Goal: Task Accomplishment & Management: Manage account settings

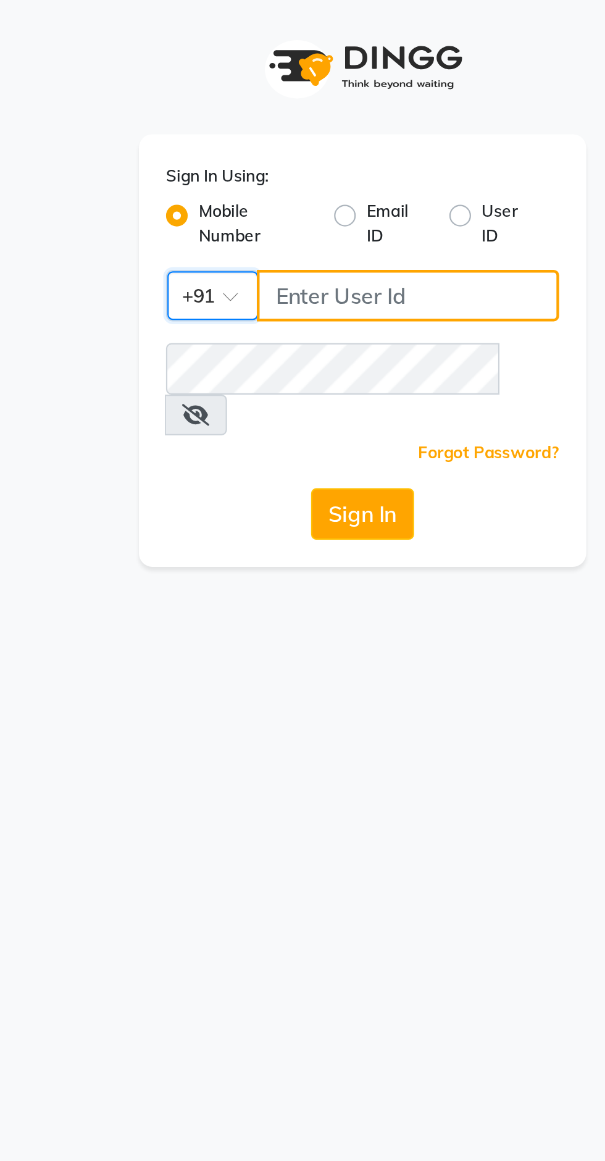
click at [285, 129] on input "Username" at bounding box center [323, 134] width 138 height 23
click at [280, 131] on input "Username" at bounding box center [323, 134] width 138 height 23
type input "9311217637"
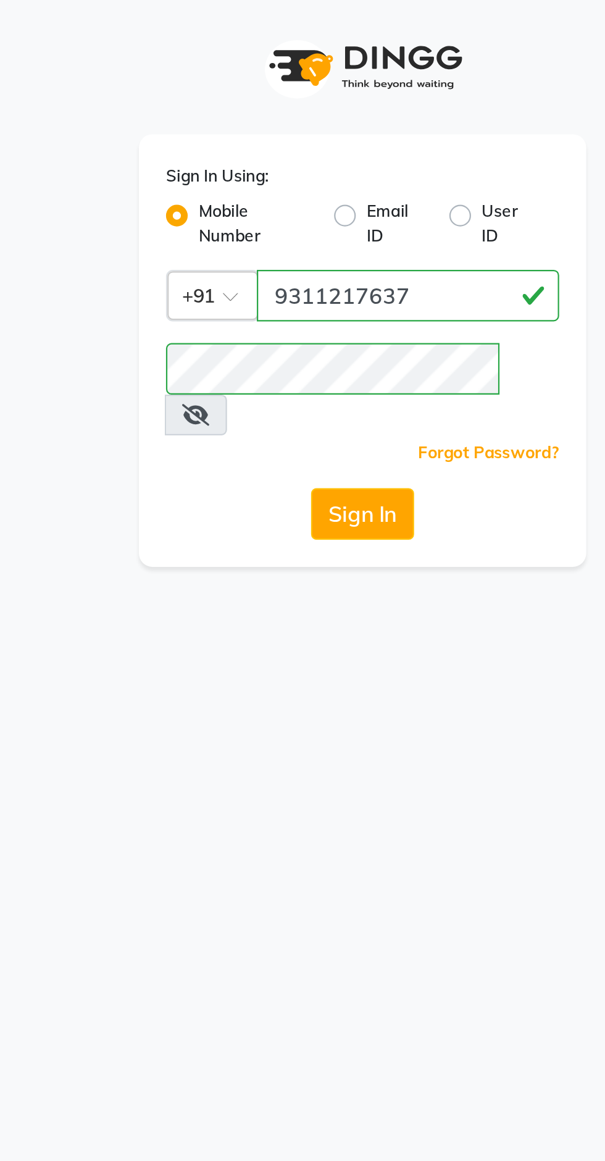
click at [291, 222] on button "Sign In" at bounding box center [302, 233] width 47 height 23
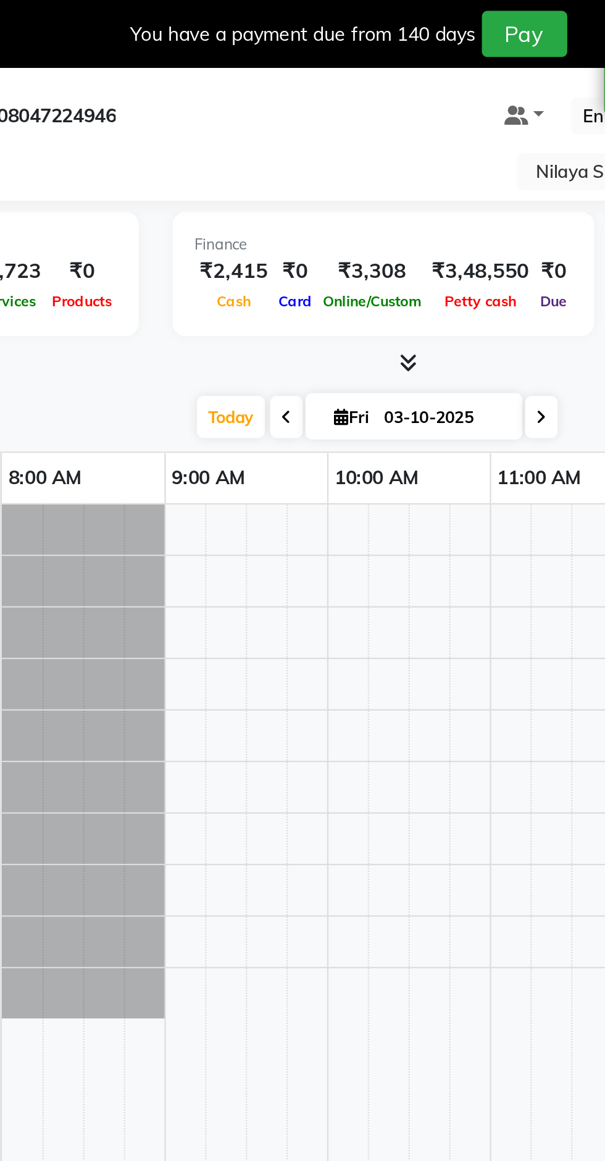
select select "en"
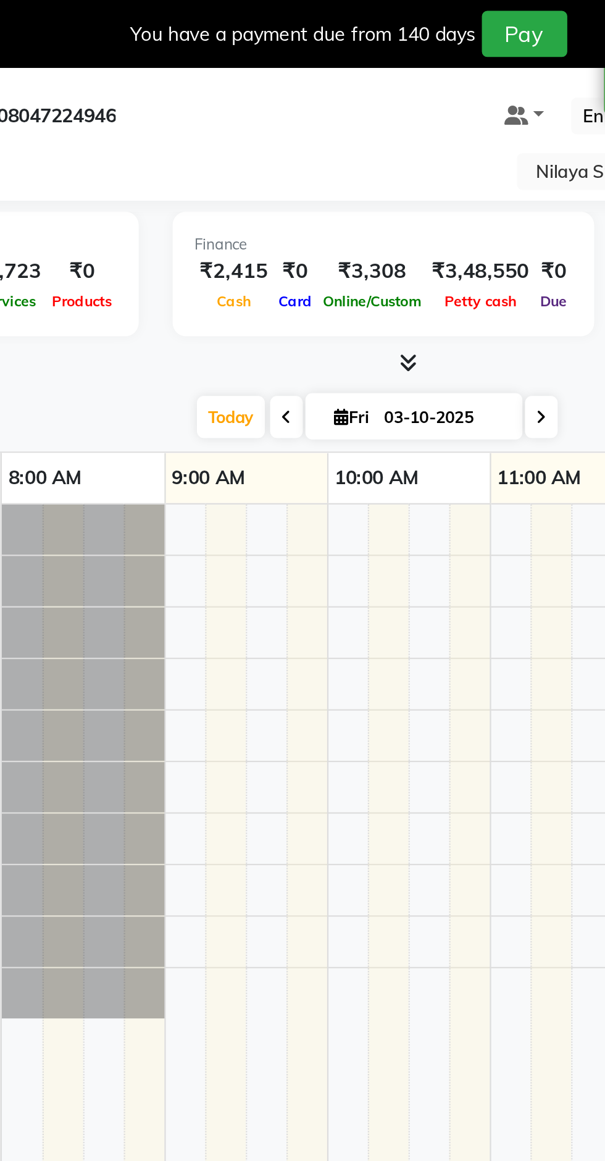
click at [383, 80] on input "text" at bounding box center [468, 79] width 179 height 12
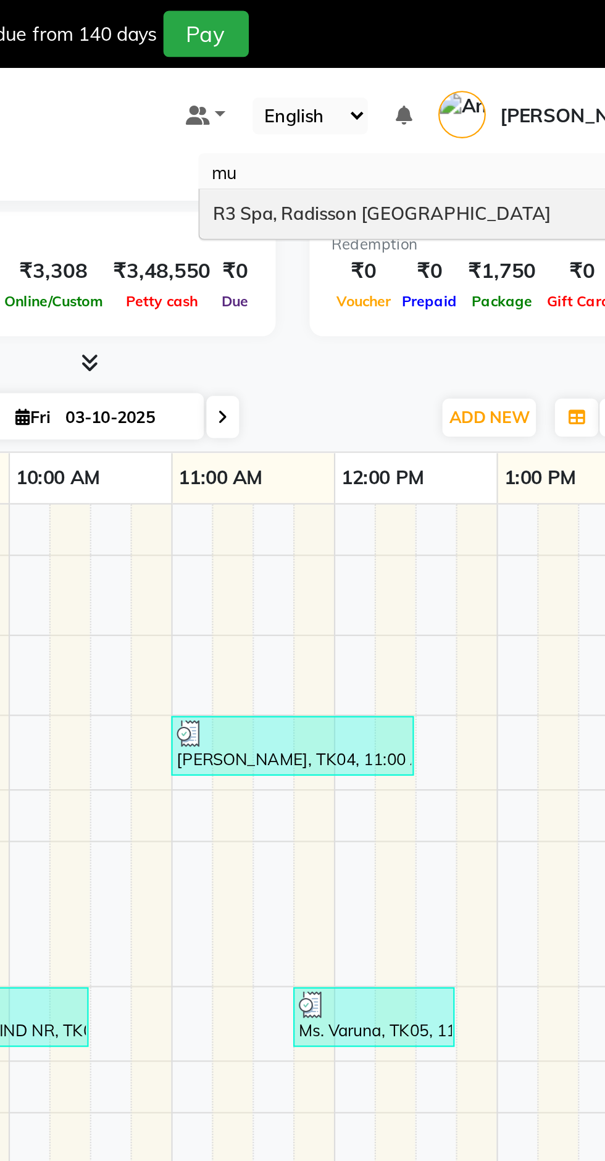
type input "mum"
click at [393, 97] on span "R3 Spa, Radisson [GEOGRAPHIC_DATA]" at bounding box center [457, 97] width 154 height 10
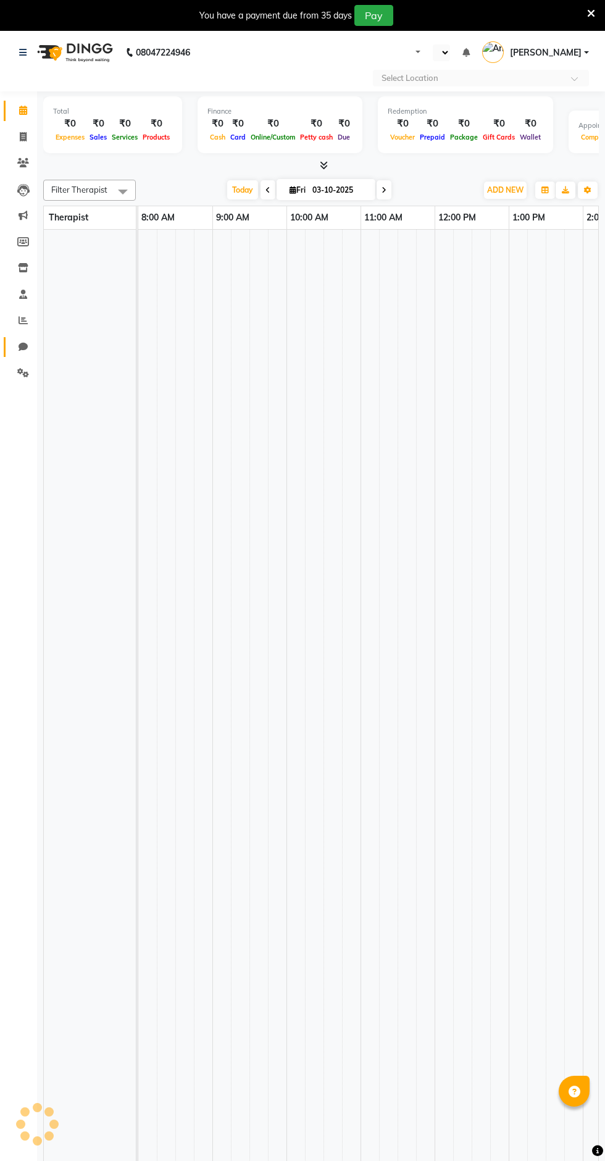
click at [25, 349] on icon at bounding box center [23, 346] width 9 height 9
click at [24, 372] on icon at bounding box center [23, 372] width 12 height 9
click at [18, 373] on icon at bounding box center [23, 372] width 12 height 9
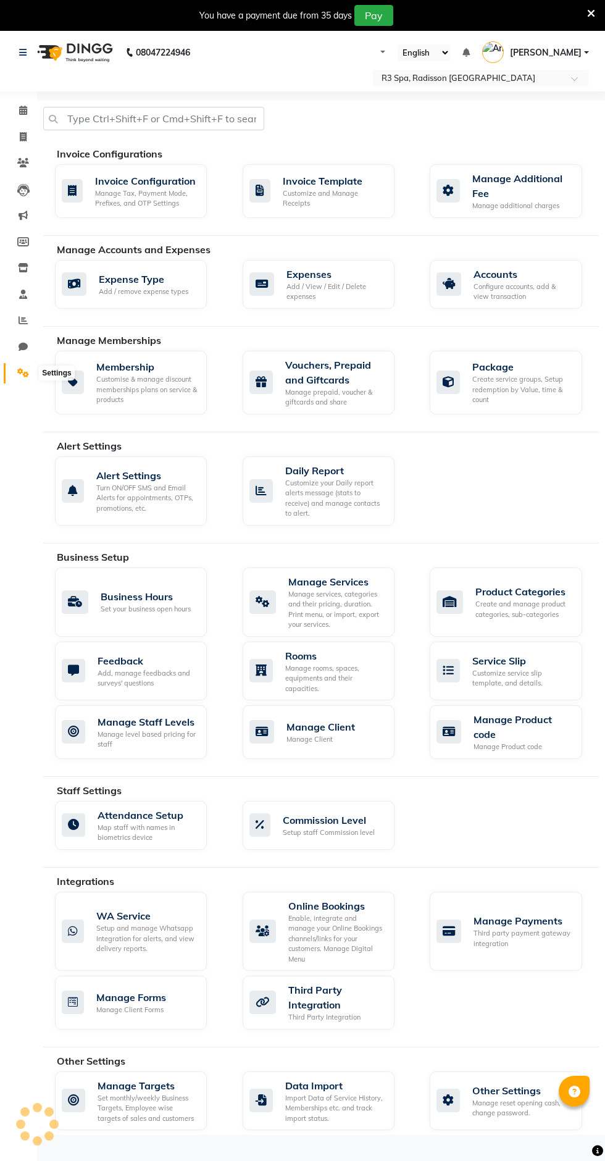
select select "en"
click at [90, 197] on div "Invoice Configuration Manage Tax, Payment Mode, Prefixes, and OTP Settings" at bounding box center [129, 190] width 135 height 35
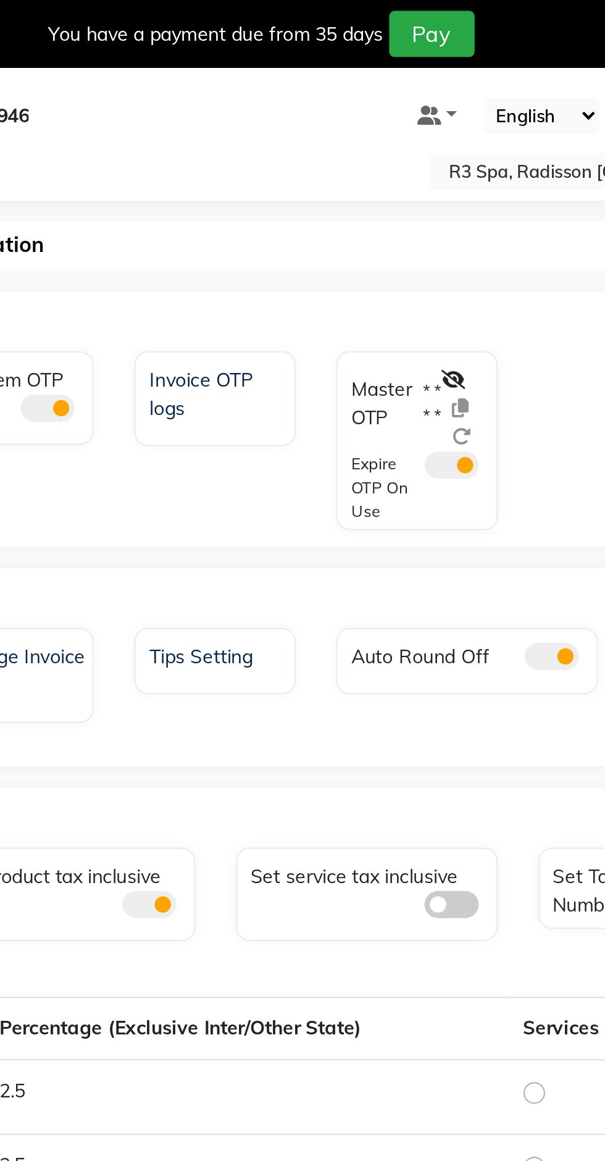
click at [383, 170] on icon at bounding box center [383, 173] width 11 height 9
